Goal: Transaction & Acquisition: Purchase product/service

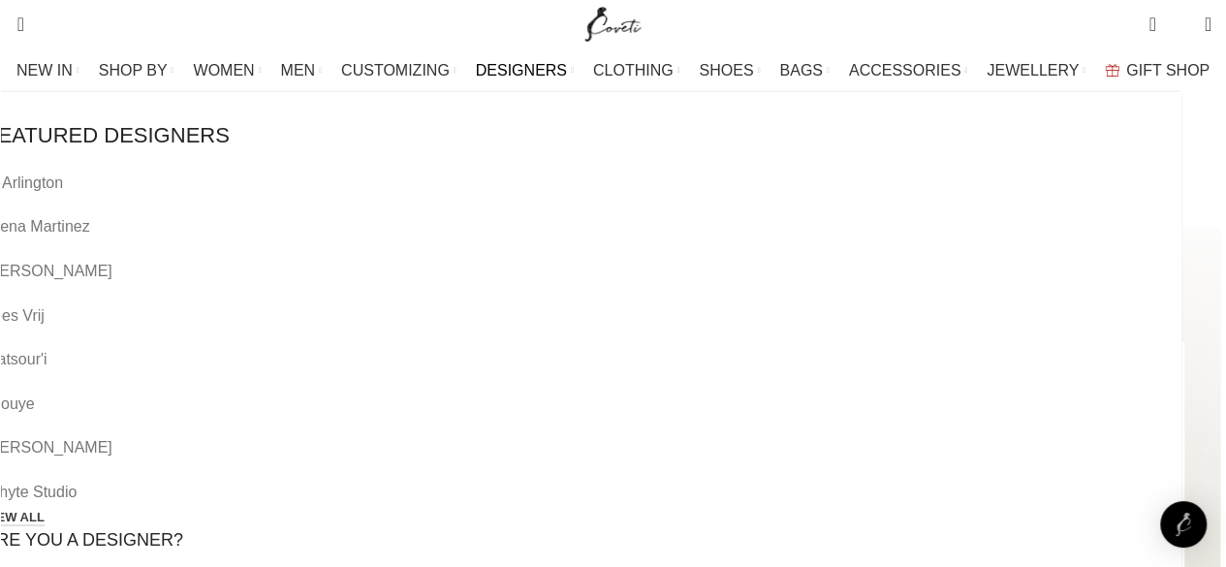
click at [45, 510] on link "VIEW ALL" at bounding box center [14, 518] width 60 height 17
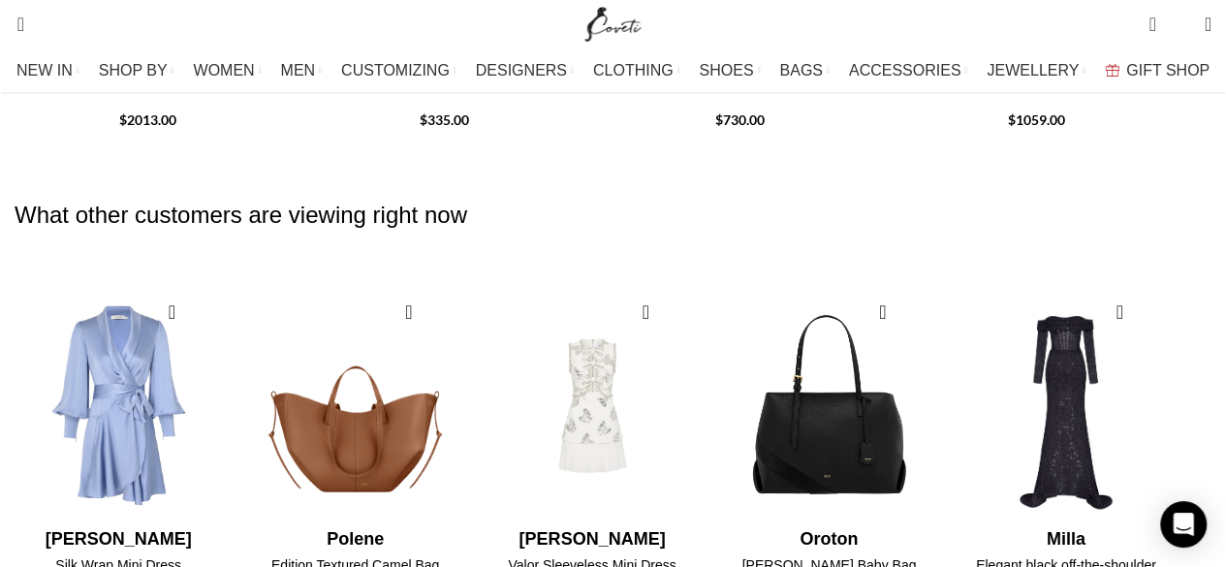
scroll to position [2704, 0]
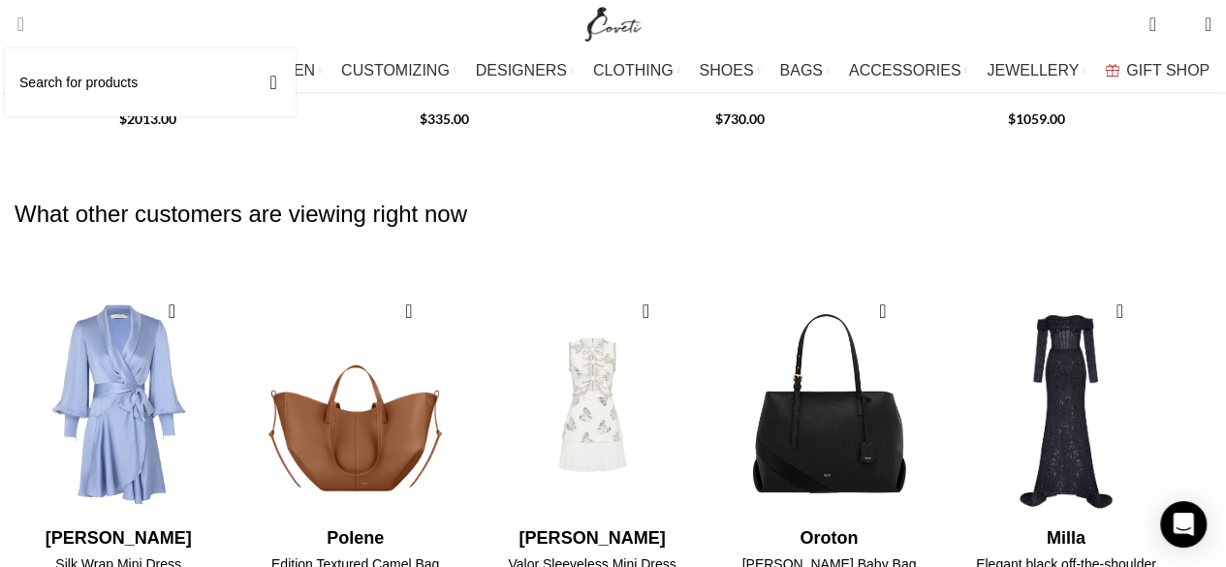
click at [15, 23] on span "Search" at bounding box center [15, 24] width 0 height 19
click at [46, 92] on input "Search" at bounding box center [150, 82] width 291 height 68
type input "rebecca vallance"
click at [296, 77] on button "Search" at bounding box center [273, 82] width 45 height 68
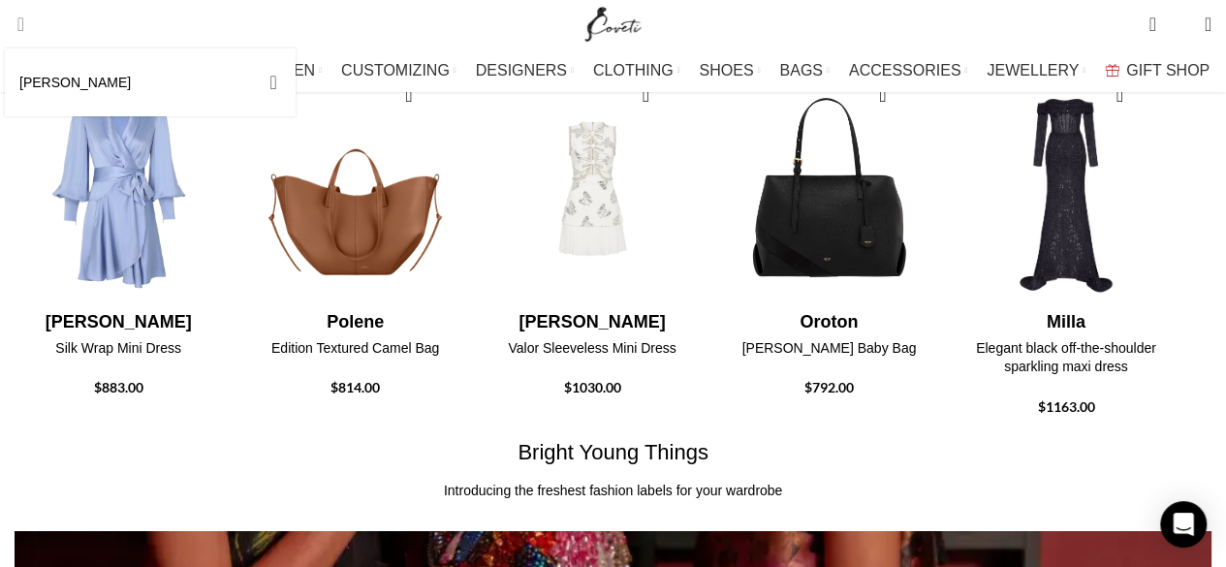
scroll to position [2949, 0]
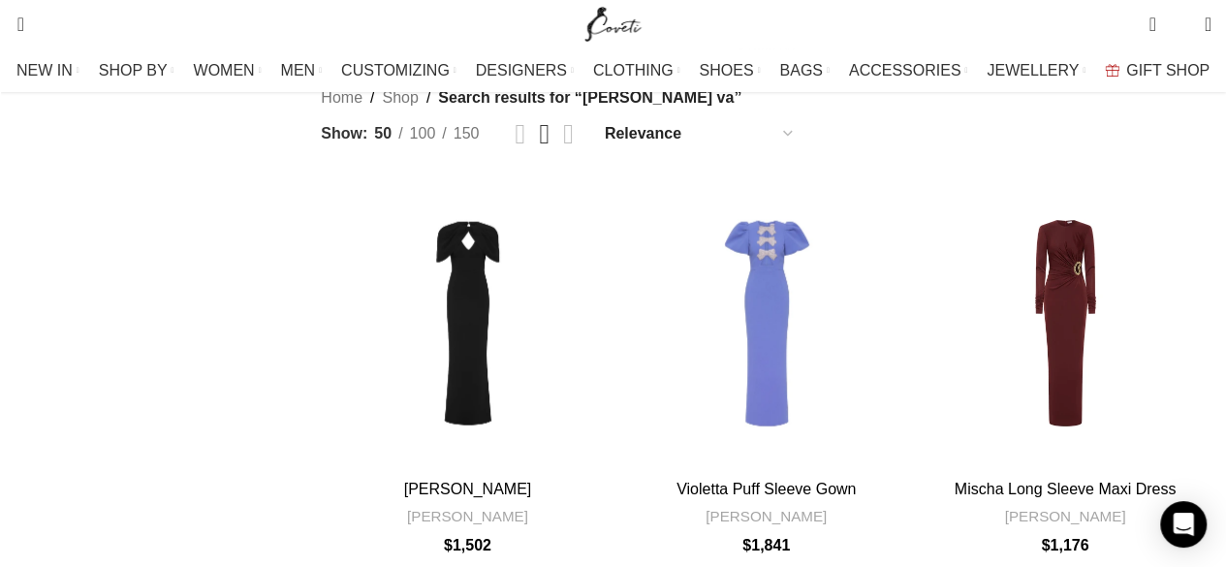
scroll to position [2238, 0]
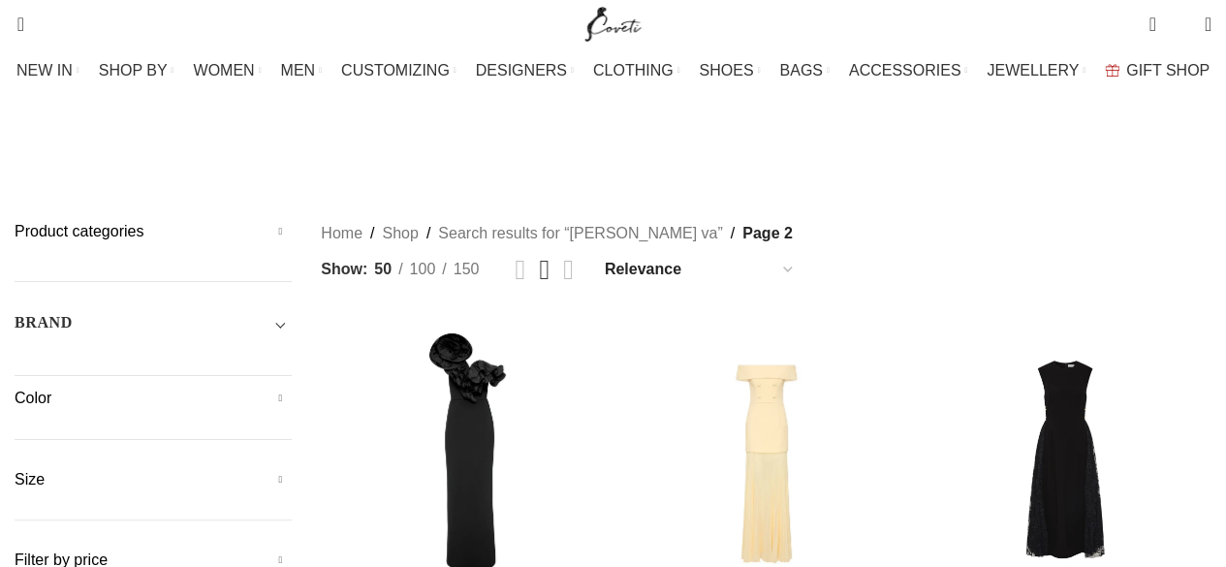
scroll to position [214, 0]
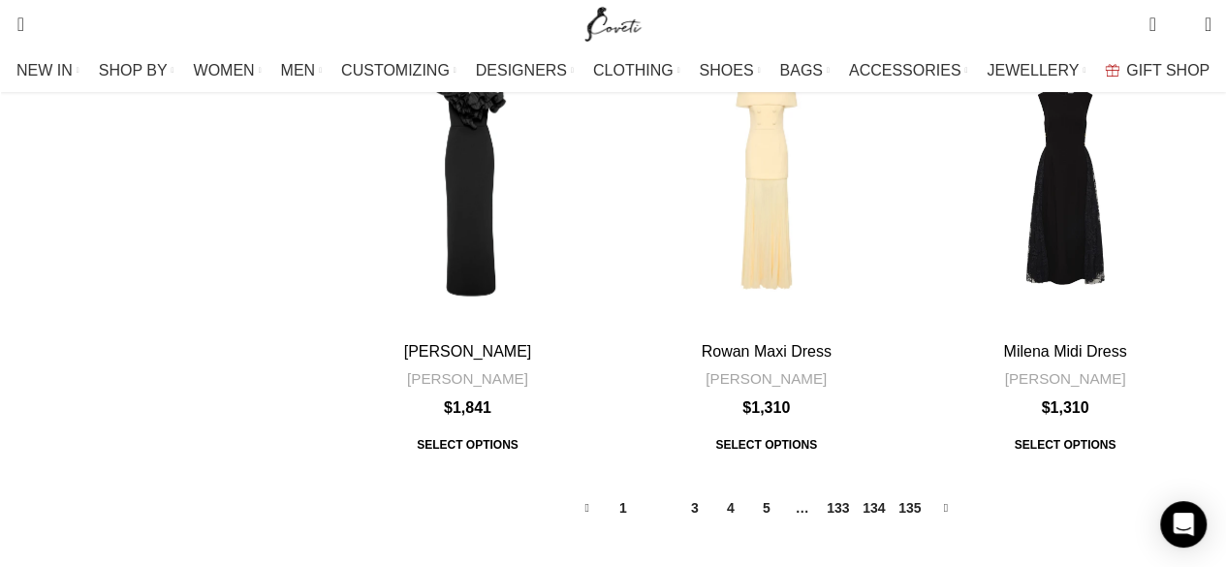
scroll to position [2394, 0]
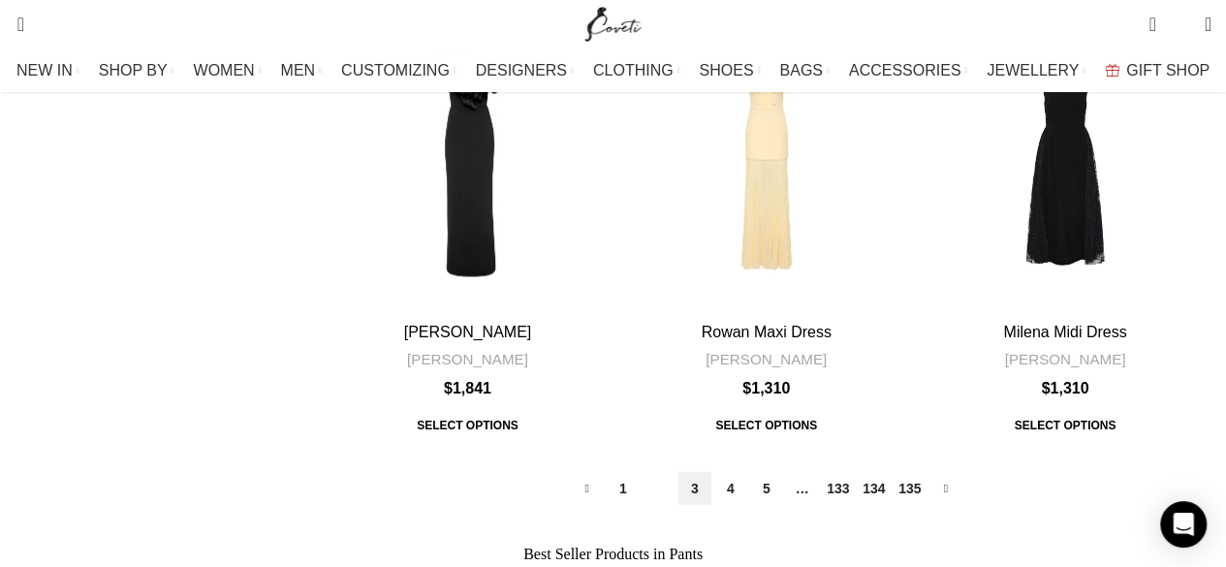
click at [687, 472] on link "3" at bounding box center [695, 488] width 33 height 33
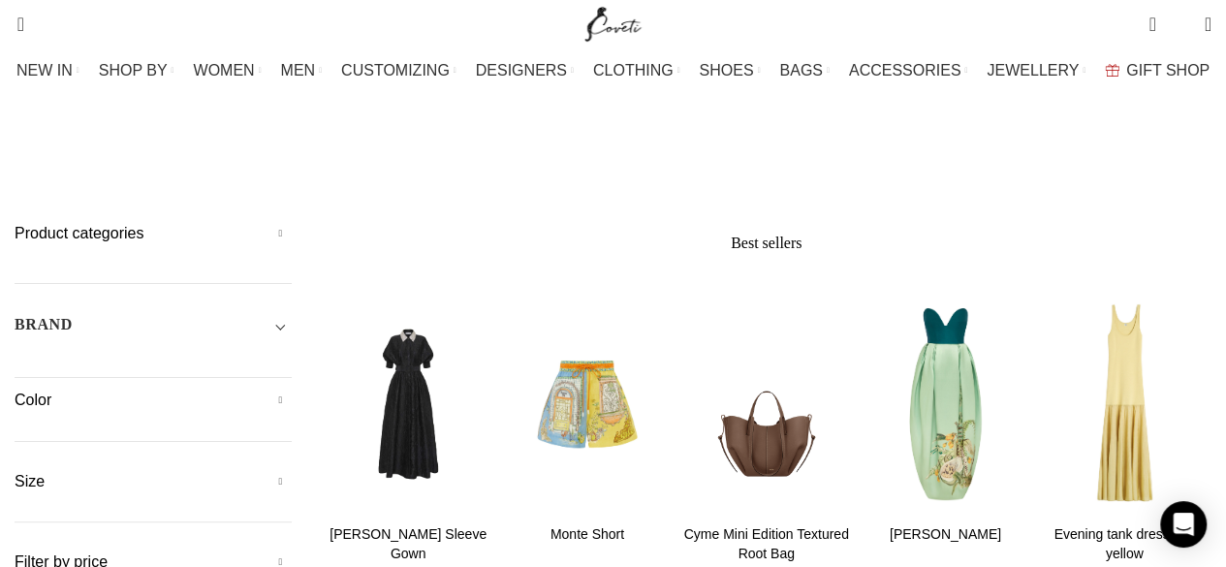
click at [289, 223] on h5 "Product categories" at bounding box center [153, 233] width 277 height 21
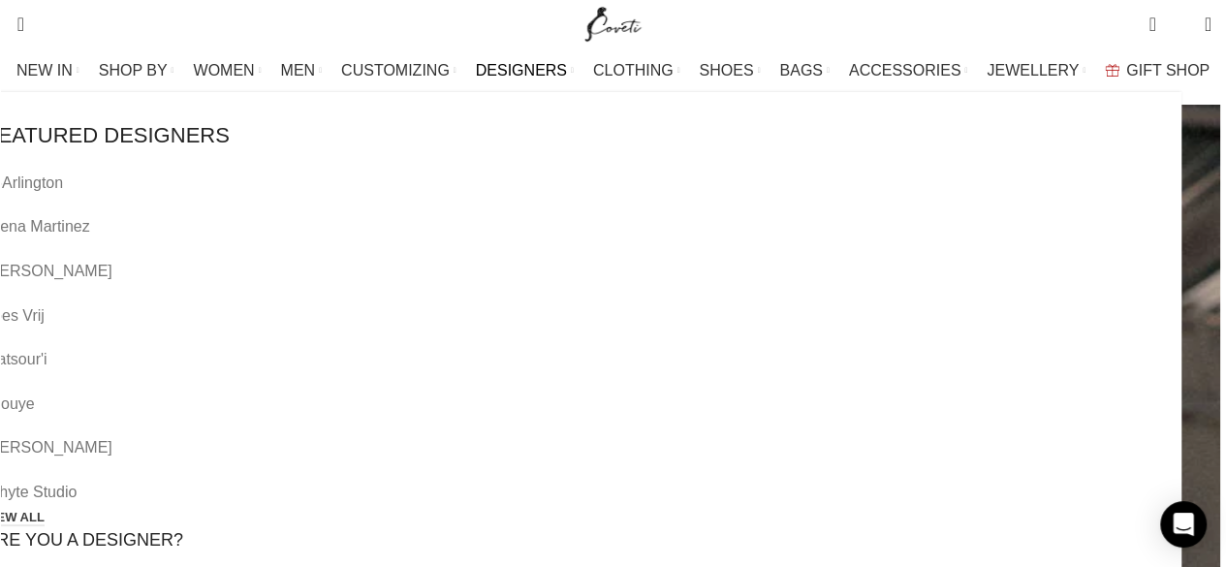
click at [45, 510] on link "VIEW ALL" at bounding box center [14, 518] width 60 height 17
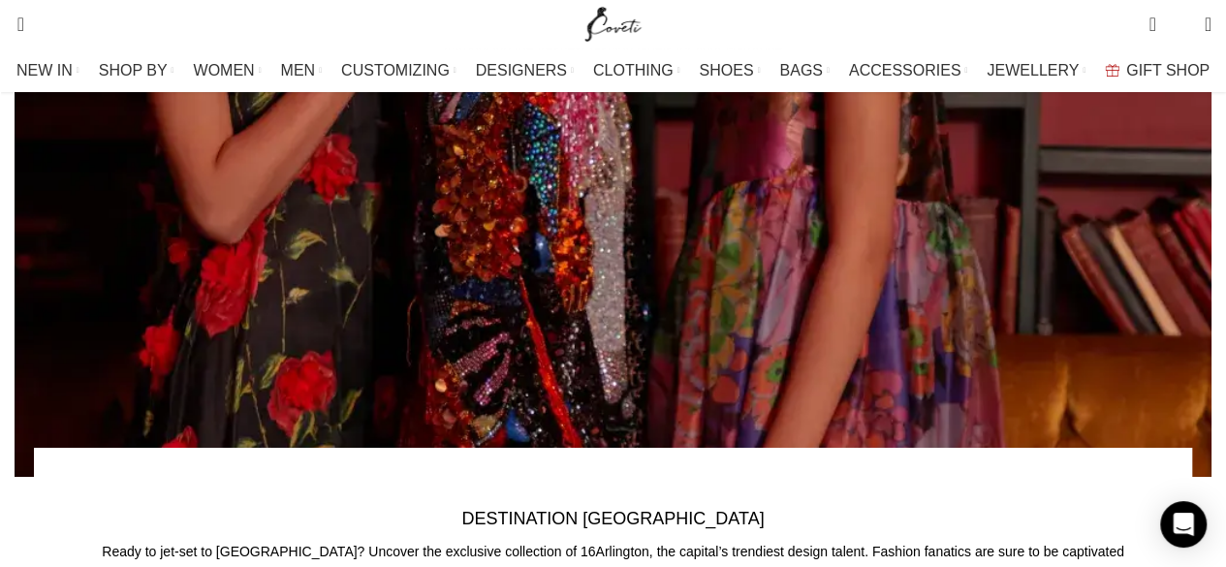
scroll to position [3361, 0]
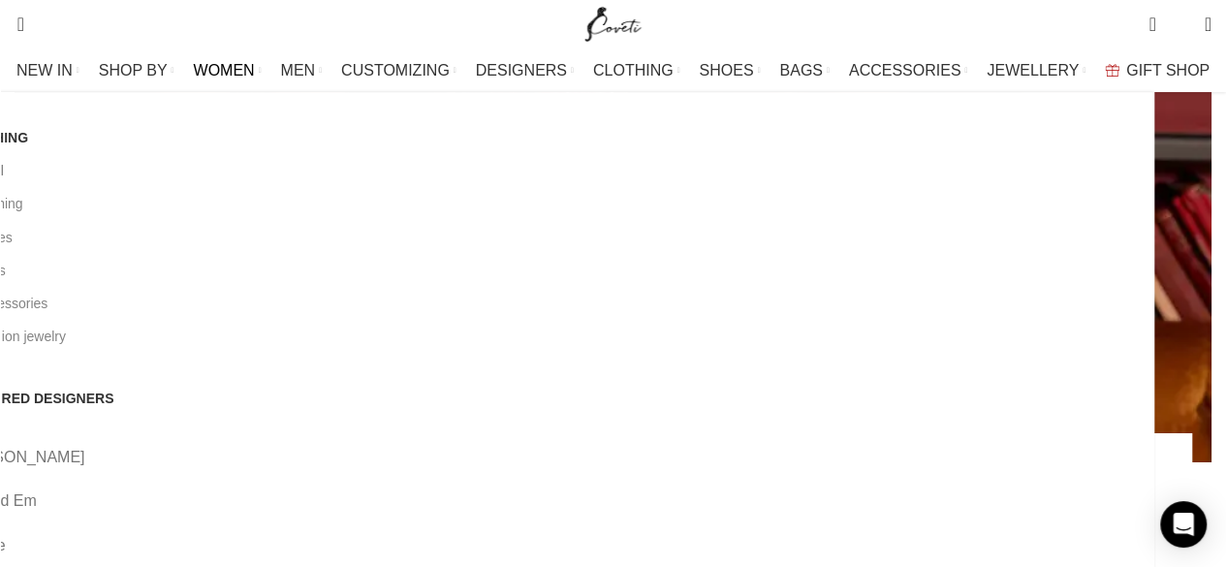
click at [67, 174] on link "View all" at bounding box center [548, 170] width 1183 height 33
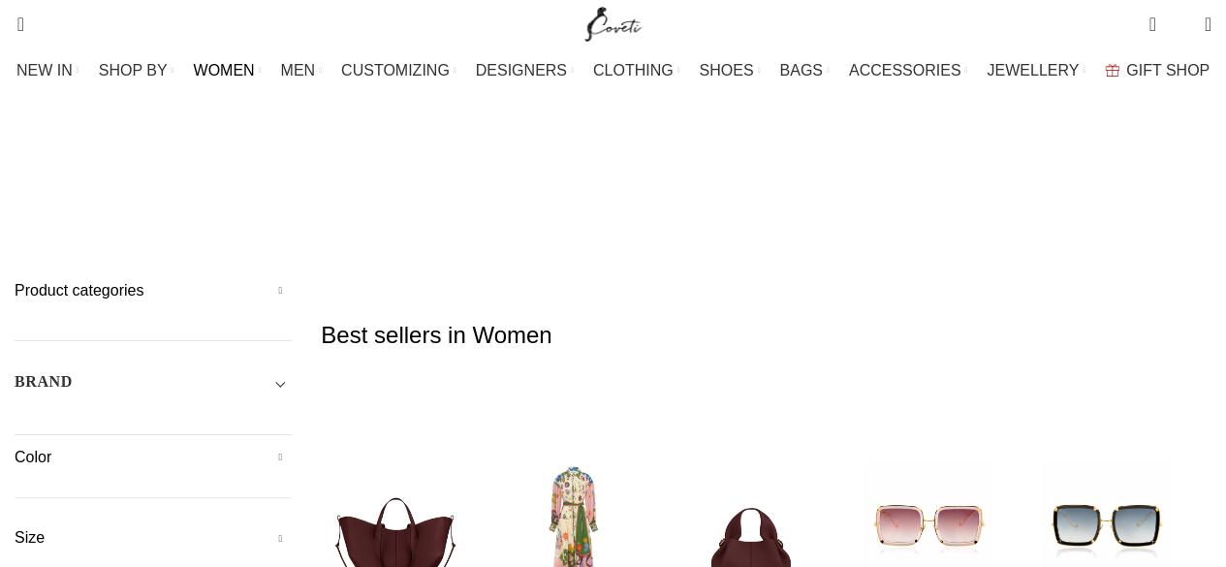
click at [291, 370] on span "Toggle filter" at bounding box center [280, 381] width 23 height 23
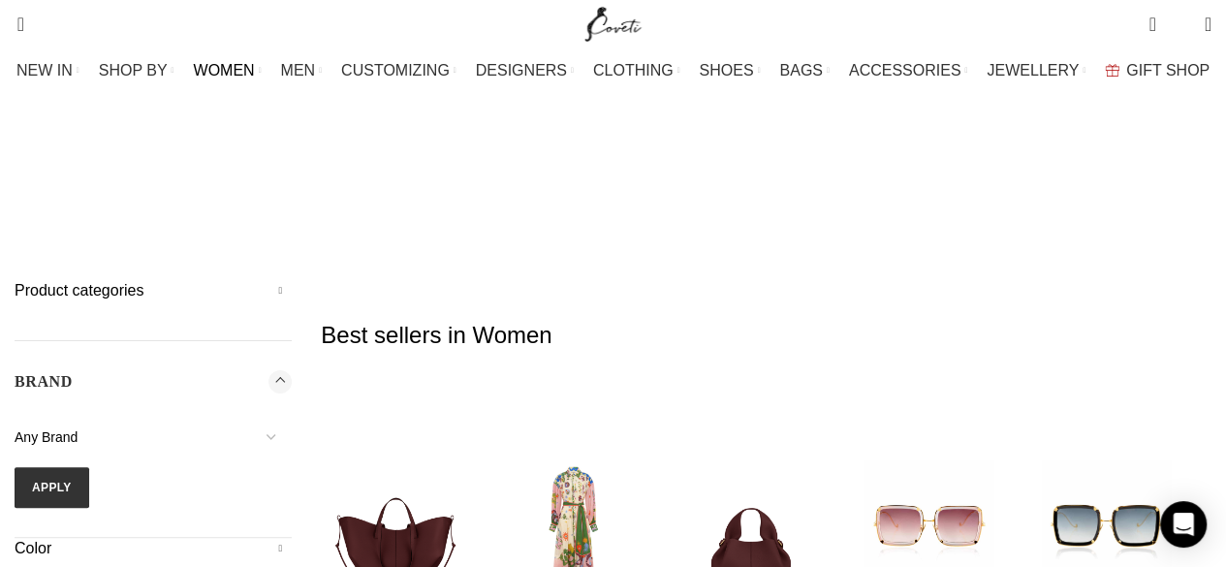
click at [172, 417] on span "Any Brand" at bounding box center [153, 437] width 277 height 41
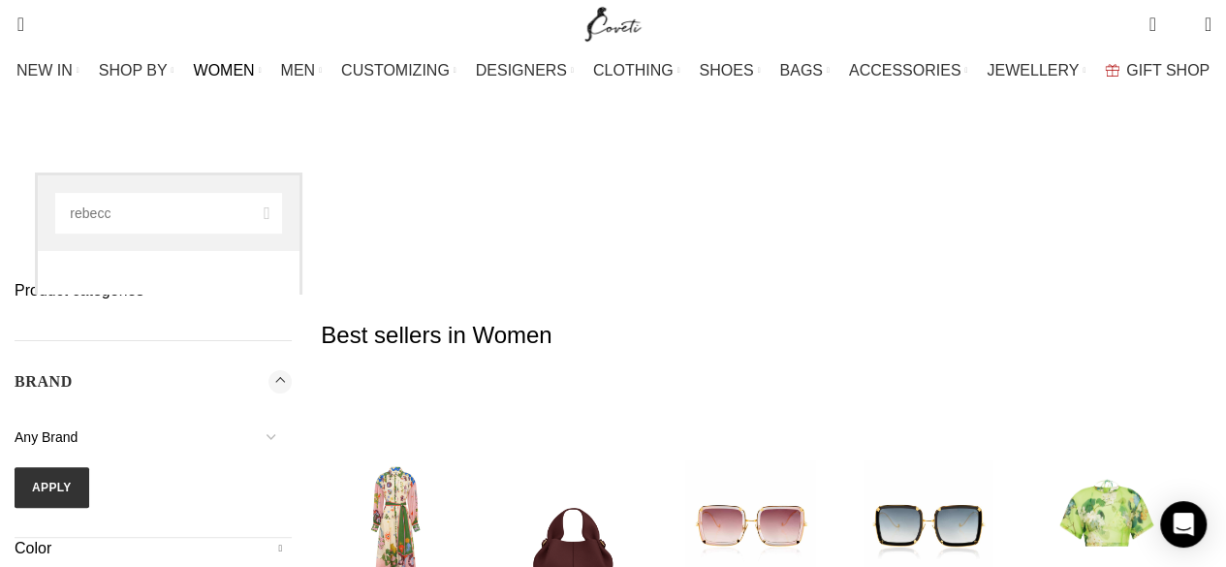
type input "rebecc"
select select "rebecca-vallance"
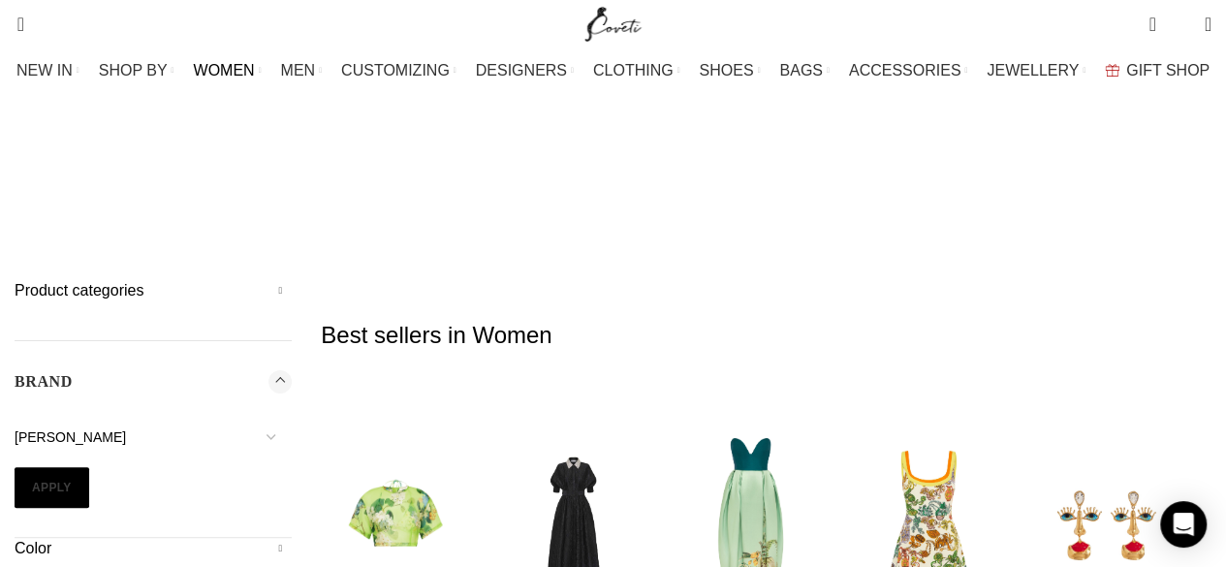
click at [59, 467] on button "Apply" at bounding box center [52, 487] width 75 height 41
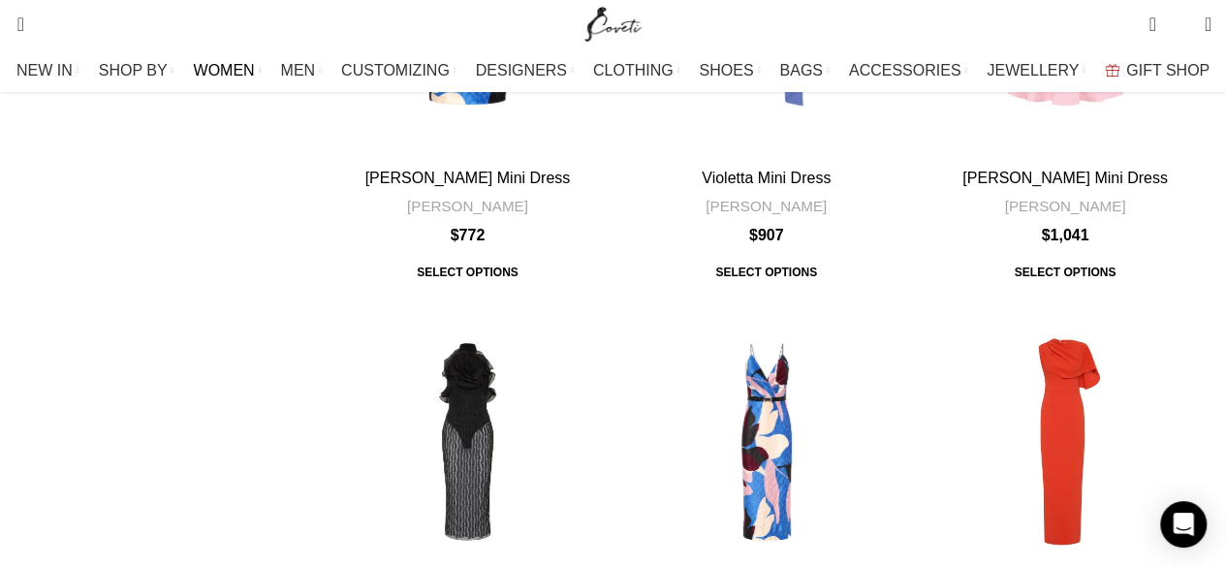
scroll to position [6640, 0]
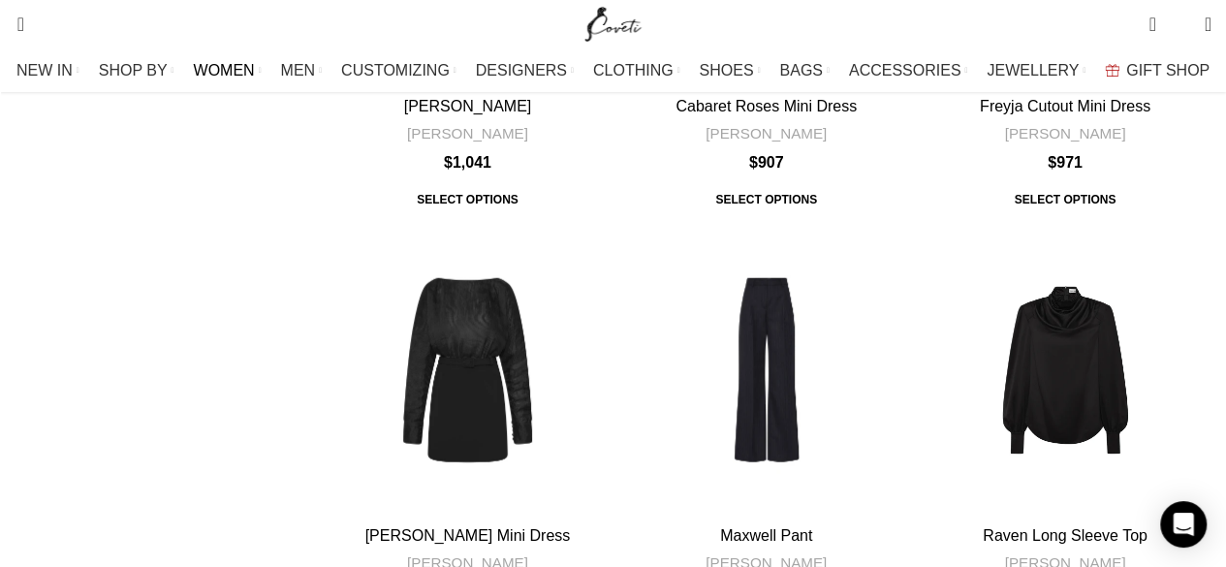
scroll to position [6122, 0]
